Goal: Use online tool/utility

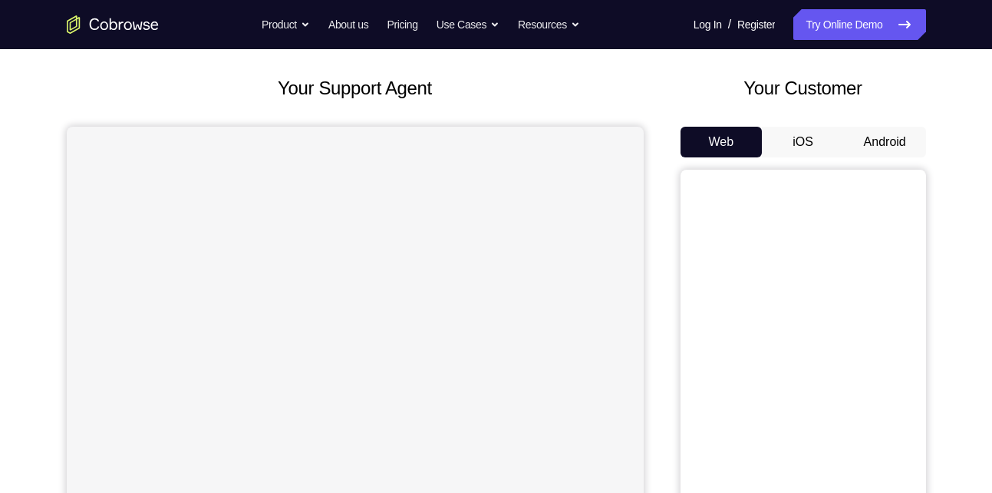
click at [876, 138] on button "Android" at bounding box center [885, 142] width 82 height 31
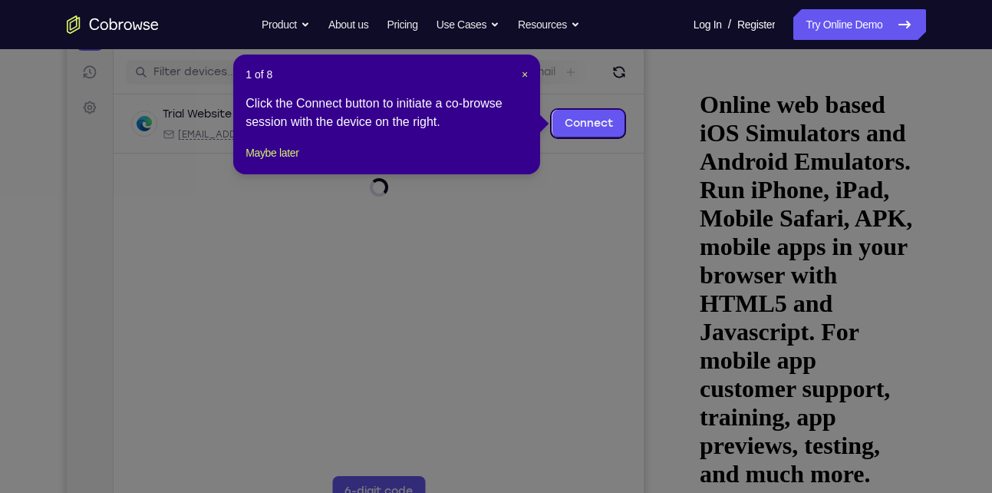
scroll to position [187, 0]
click at [295, 161] on button "Maybe later" at bounding box center [272, 152] width 53 height 18
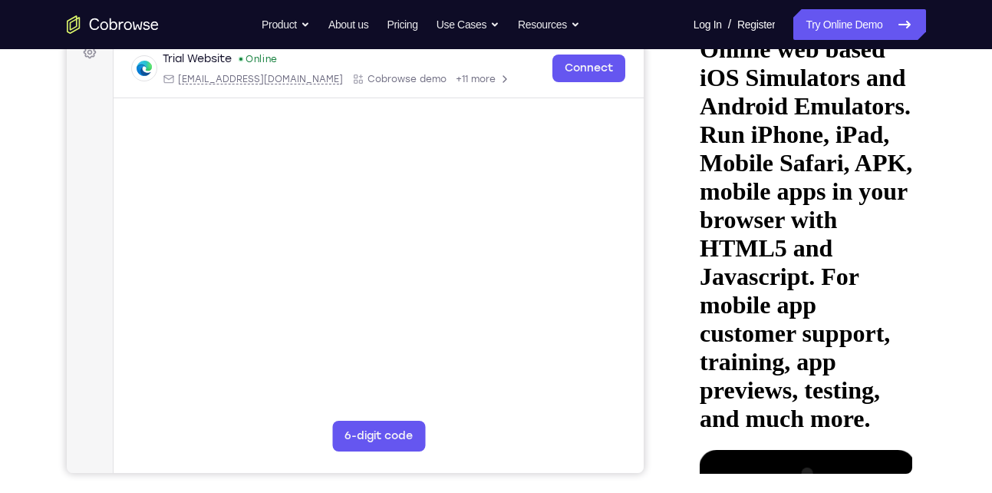
scroll to position [268, 0]
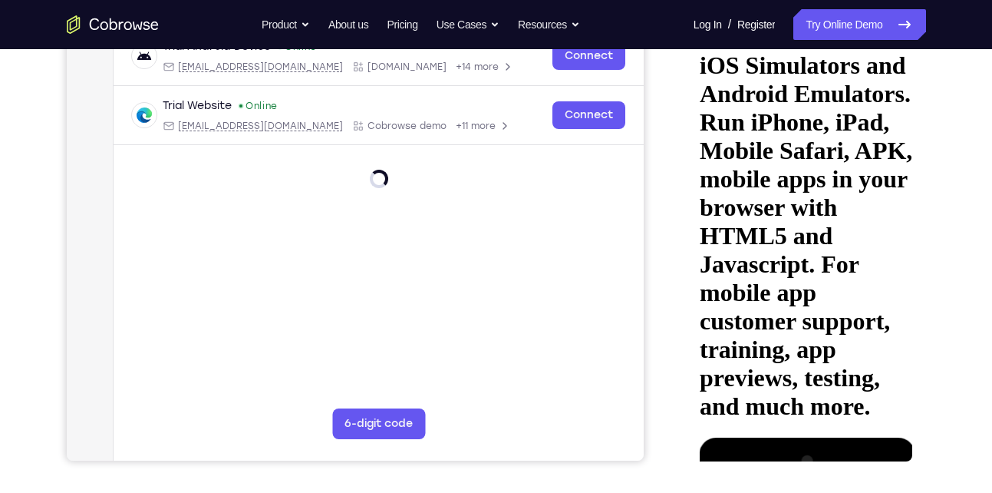
scroll to position [233, 0]
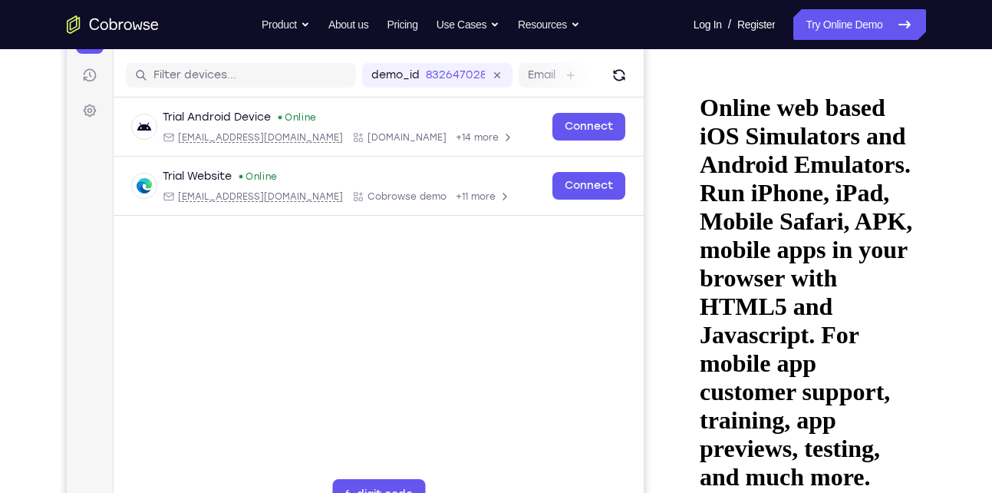
scroll to position [213, 0]
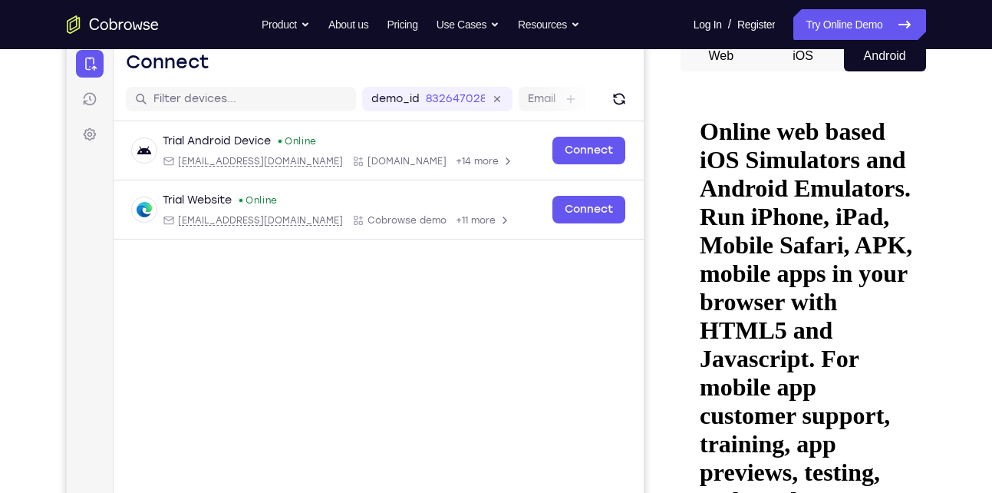
scroll to position [158, 0]
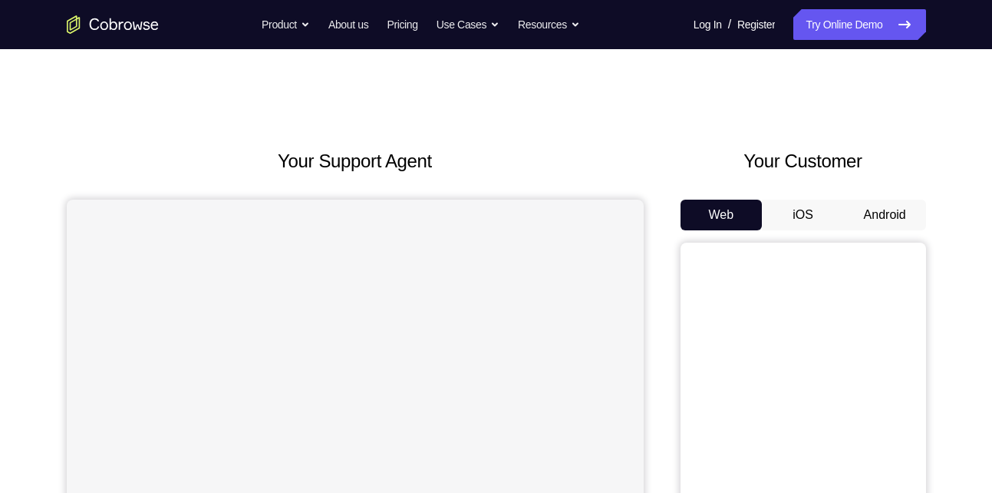
click at [877, 216] on button "Android" at bounding box center [885, 215] width 82 height 31
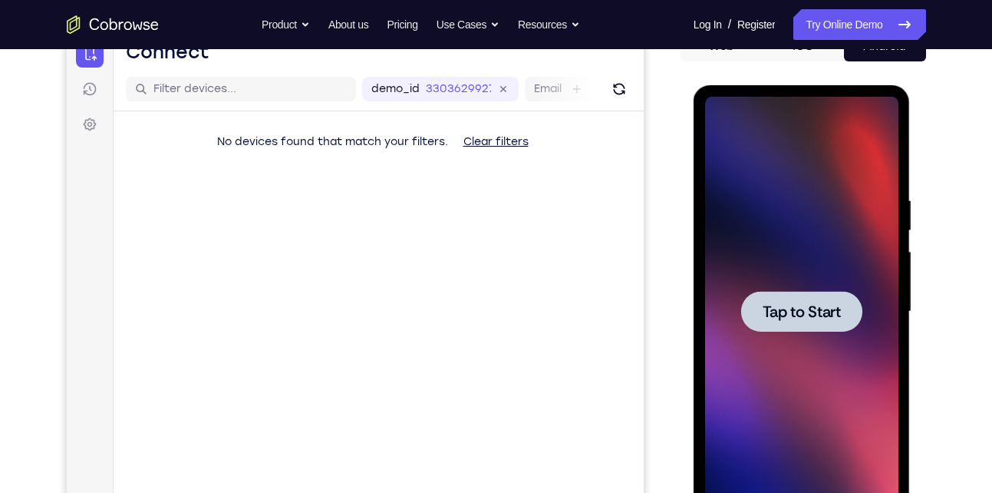
click at [783, 304] on span "Tap to Start" at bounding box center [802, 311] width 78 height 15
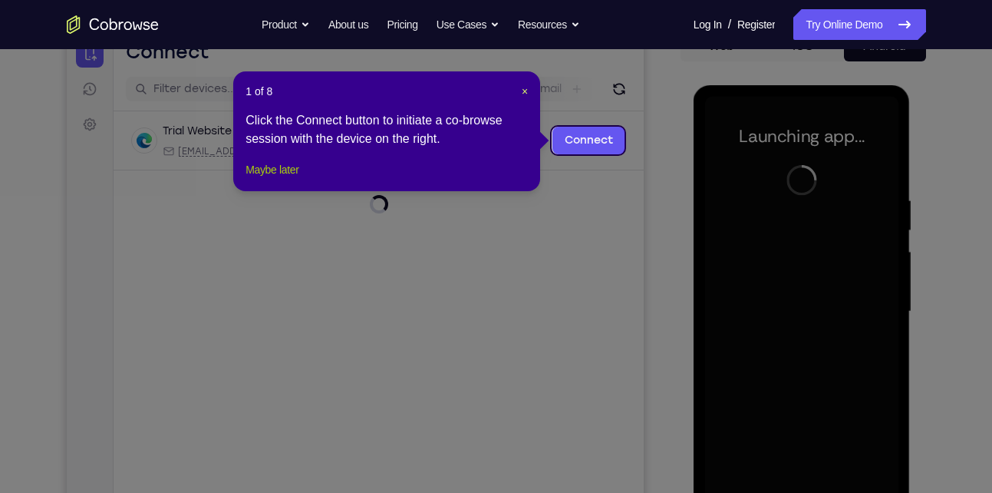
click at [291, 179] on button "Maybe later" at bounding box center [272, 169] width 53 height 18
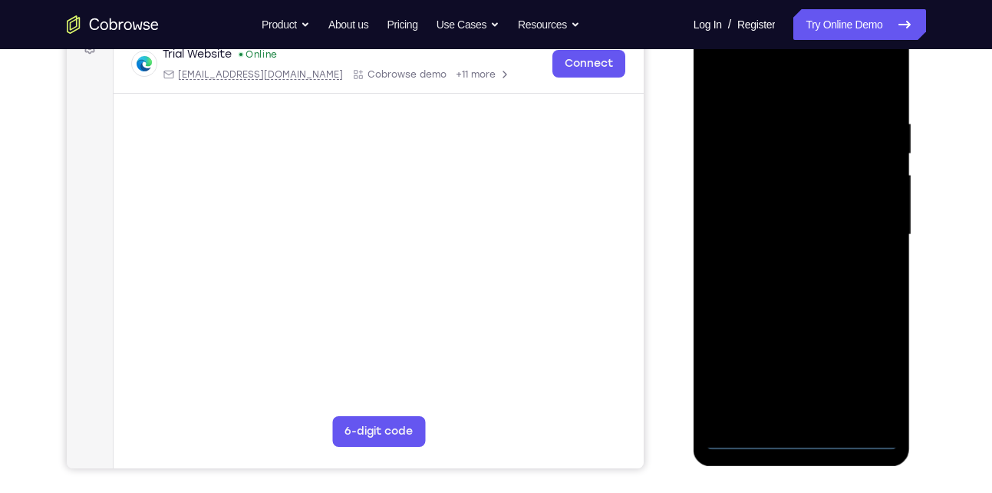
scroll to position [257, 0]
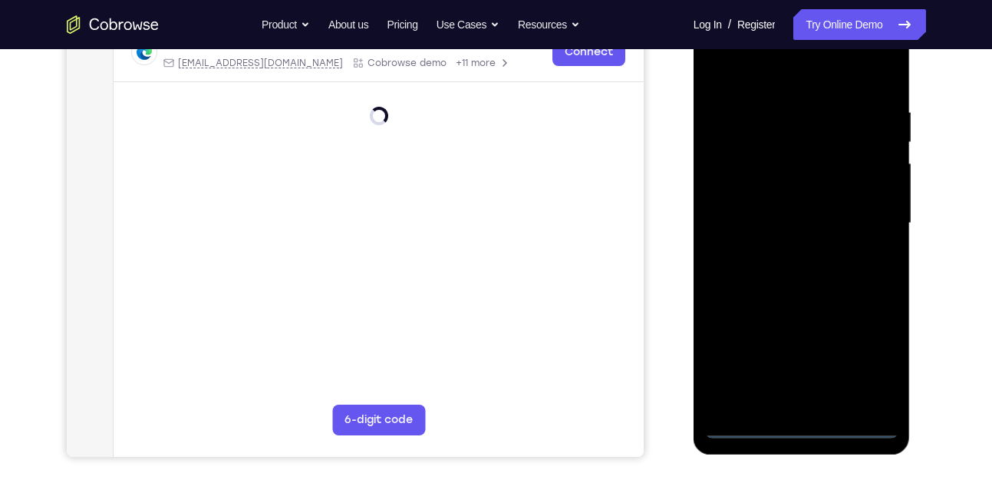
click at [797, 420] on div at bounding box center [801, 223] width 193 height 430
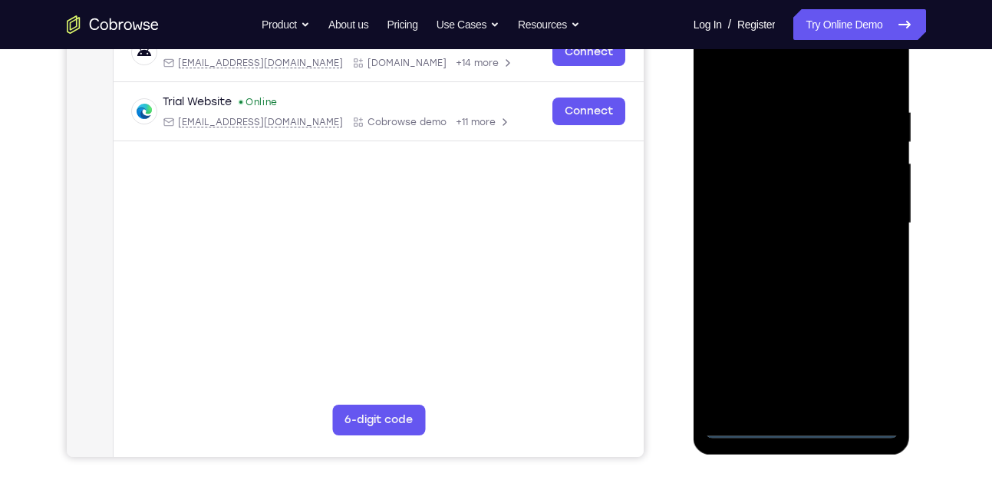
click at [797, 420] on div at bounding box center [801, 223] width 193 height 430
click at [804, 422] on div at bounding box center [801, 223] width 193 height 430
click at [864, 360] on div at bounding box center [801, 223] width 193 height 430
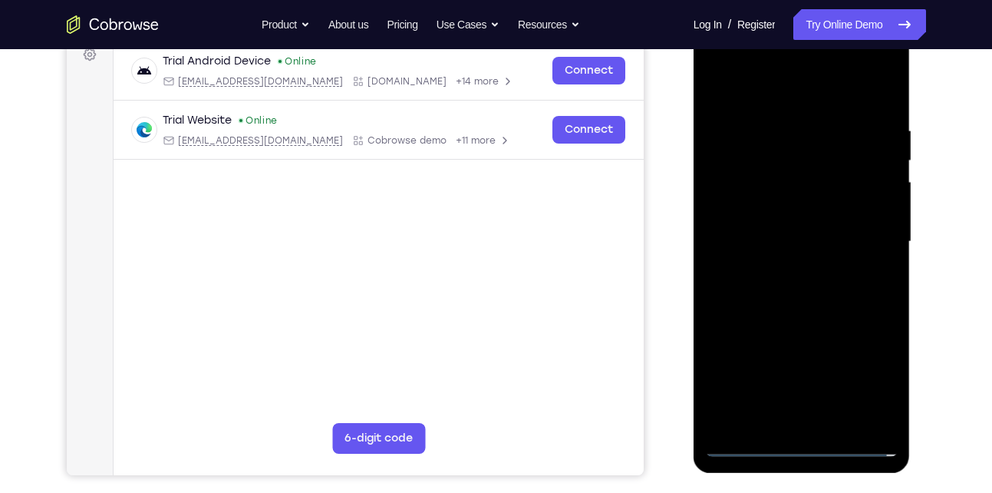
scroll to position [238, 0]
click at [713, 64] on div at bounding box center [801, 243] width 193 height 430
click at [731, 192] on div at bounding box center [801, 243] width 193 height 430
click at [740, 237] on div at bounding box center [801, 243] width 193 height 430
click at [751, 235] on div at bounding box center [801, 243] width 193 height 430
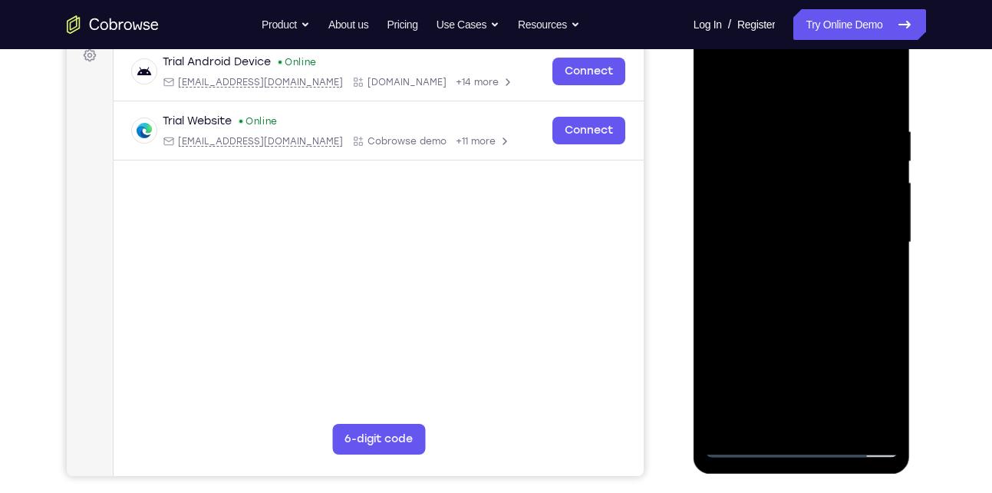
click at [761, 261] on div at bounding box center [801, 243] width 193 height 430
click at [788, 423] on div at bounding box center [801, 243] width 193 height 430
click at [826, 265] on div at bounding box center [801, 243] width 193 height 430
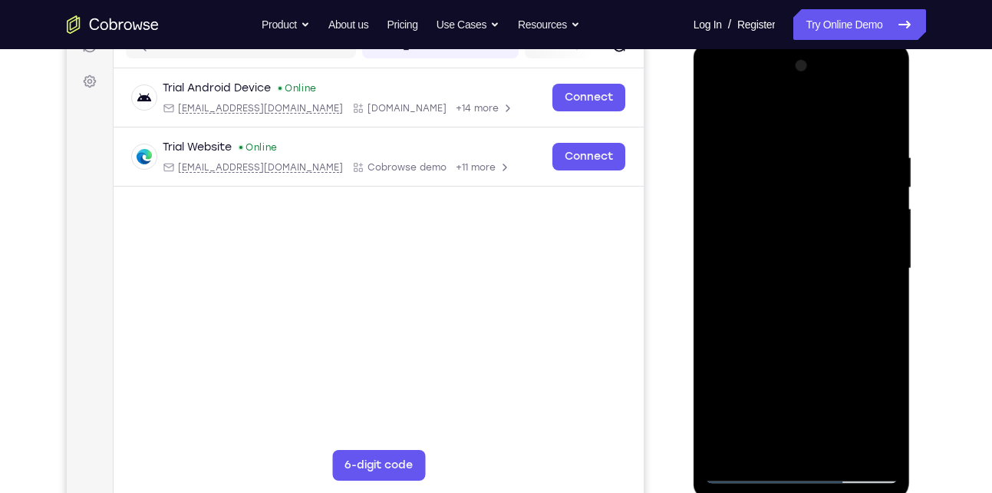
scroll to position [210, 0]
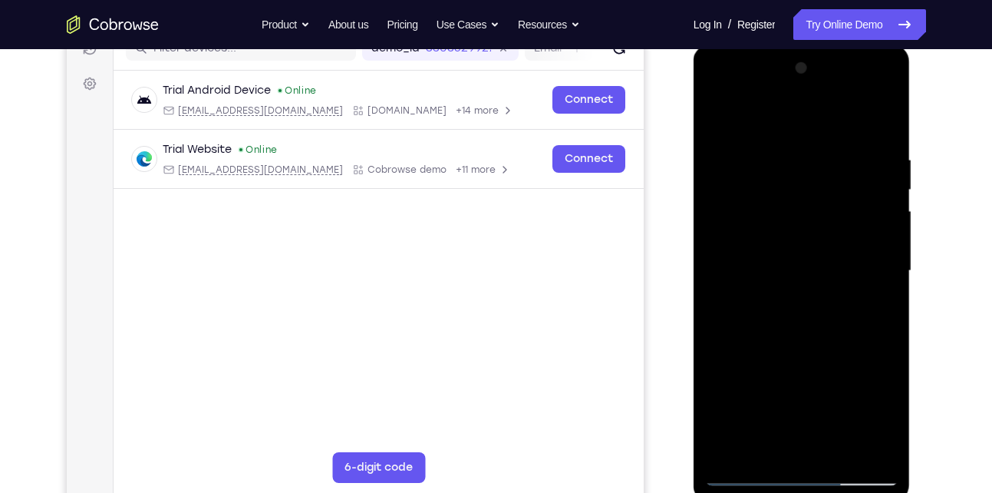
click at [813, 300] on div at bounding box center [801, 271] width 193 height 430
click at [718, 114] on div at bounding box center [801, 271] width 193 height 430
click at [718, 162] on div at bounding box center [801, 271] width 193 height 430
click at [715, 116] on div at bounding box center [801, 271] width 193 height 430
click at [854, 403] on div at bounding box center [801, 271] width 193 height 430
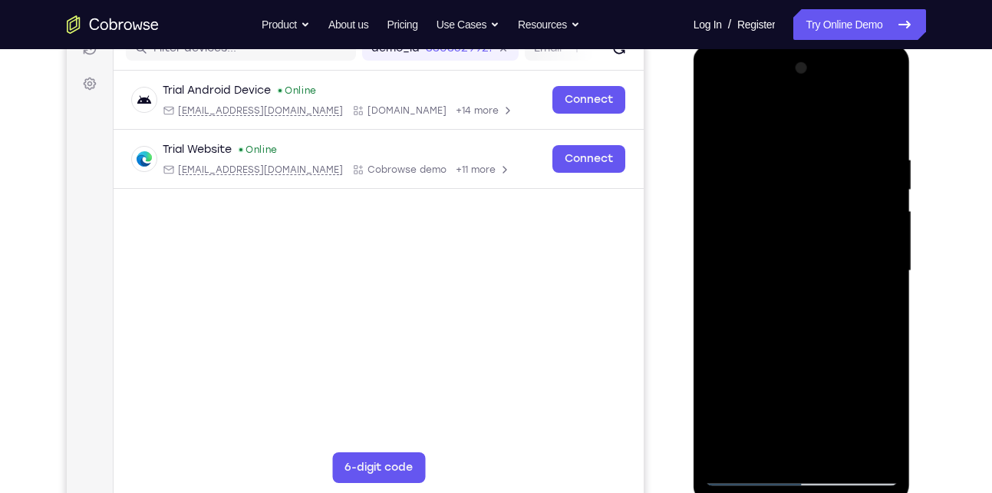
click at [726, 189] on div at bounding box center [801, 271] width 193 height 430
